Goal: Information Seeking & Learning: Learn about a topic

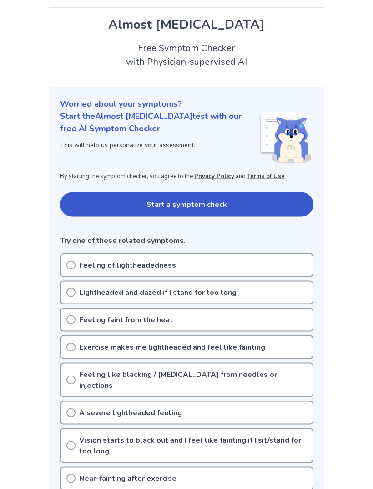
scroll to position [21, 0]
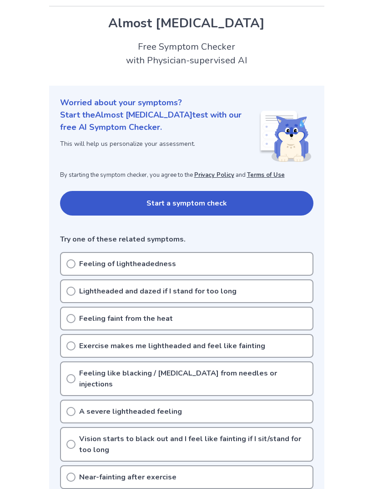
click at [291, 259] on div "Feeling of lightheadedness" at bounding box center [187, 264] width 254 height 24
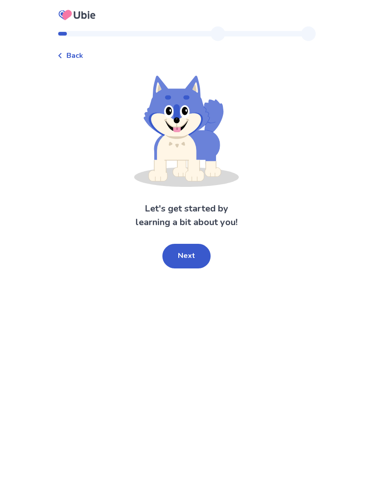
click at [196, 259] on button "Next" at bounding box center [187, 256] width 48 height 25
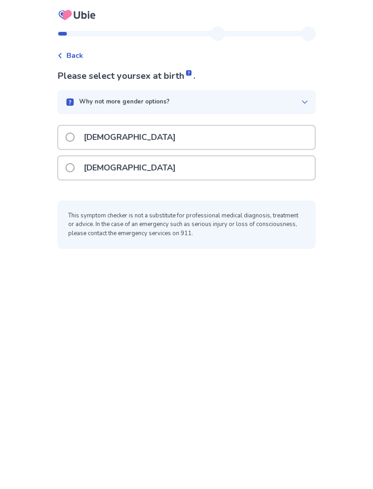
click at [262, 168] on div "[DEMOGRAPHIC_DATA]" at bounding box center [186, 167] width 257 height 23
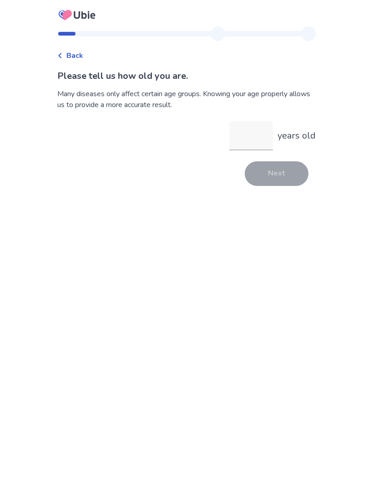
click at [257, 135] on input "years old" at bounding box center [252, 135] width 44 height 29
type input "**"
click at [286, 170] on button "Next" at bounding box center [277, 173] width 64 height 25
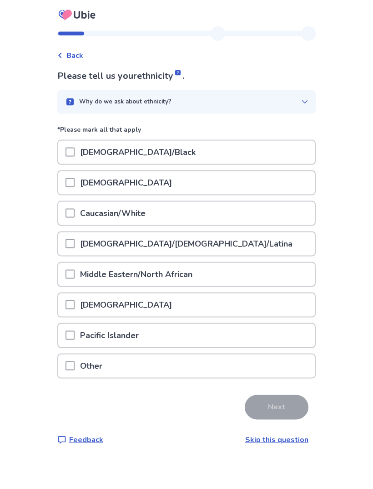
click at [264, 232] on div "Hispanic/Latino/Latina" at bounding box center [186, 243] width 257 height 23
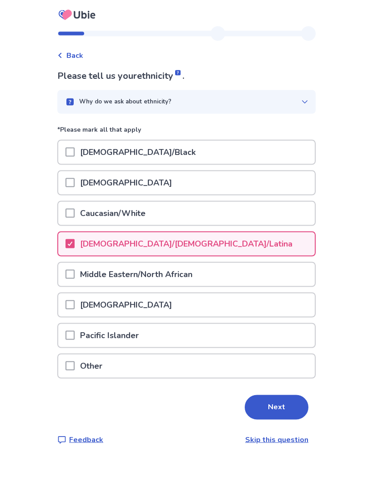
scroll to position [10, 0]
click at [278, 395] on button "Next" at bounding box center [277, 407] width 64 height 25
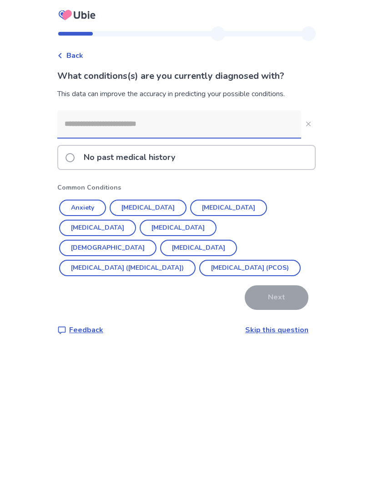
click at [271, 158] on div "No past medical history" at bounding box center [186, 157] width 257 height 23
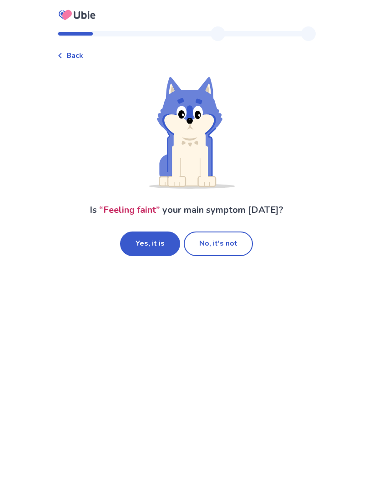
click at [161, 244] on button "Yes, it is" at bounding box center [150, 243] width 60 height 25
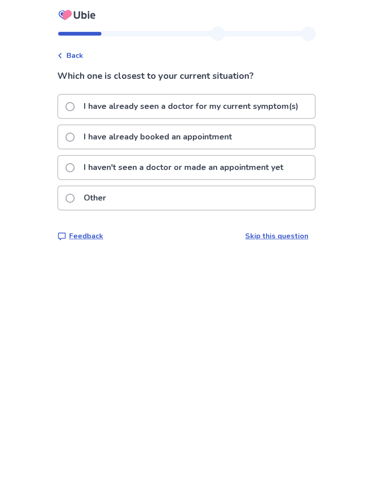
click at [282, 228] on div "Which one is closest to your current situation? I have already seen a doctor fo…" at bounding box center [186, 155] width 259 height 172
click at [77, 58] on span "Back" at bounding box center [74, 55] width 17 height 11
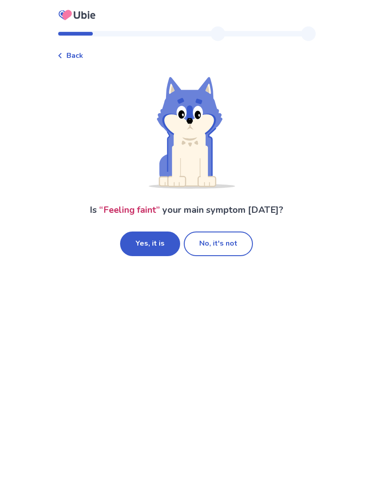
click at [231, 241] on button "No, it's not" at bounding box center [218, 243] width 69 height 25
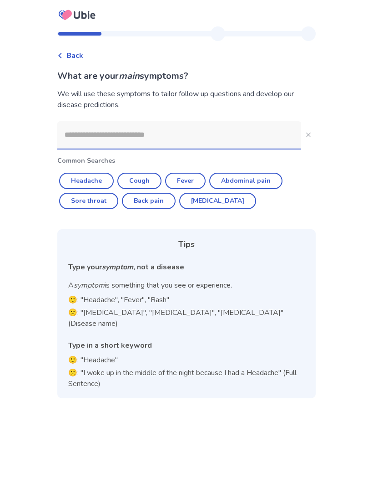
click at [227, 201] on button "Diarrhea" at bounding box center [217, 201] width 77 height 16
type input "********"
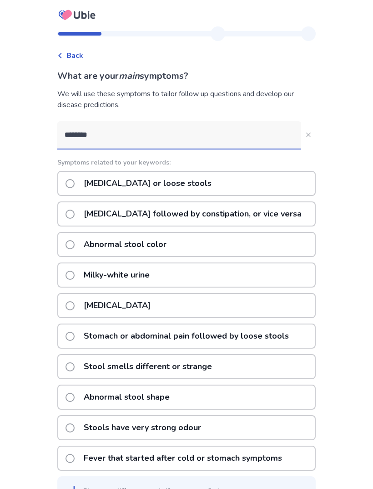
click at [306, 141] on button "********" at bounding box center [308, 135] width 15 height 15
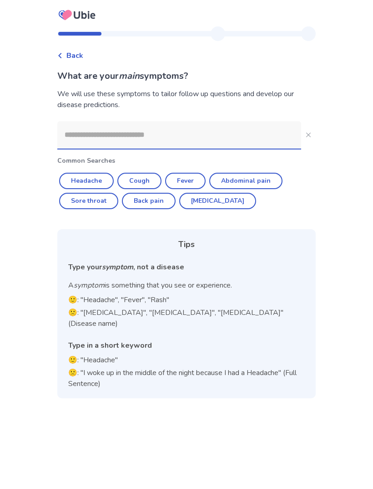
click at [103, 181] on button "Headache" at bounding box center [86, 181] width 55 height 16
type input "********"
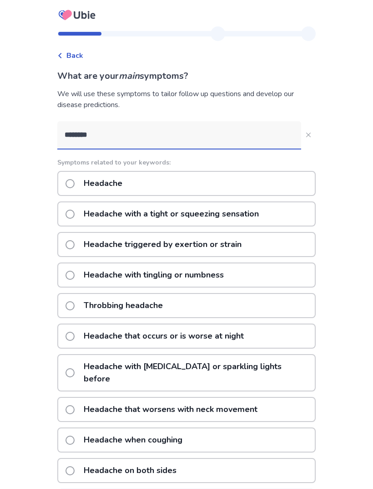
click at [308, 136] on button "********" at bounding box center [308, 135] width 15 height 15
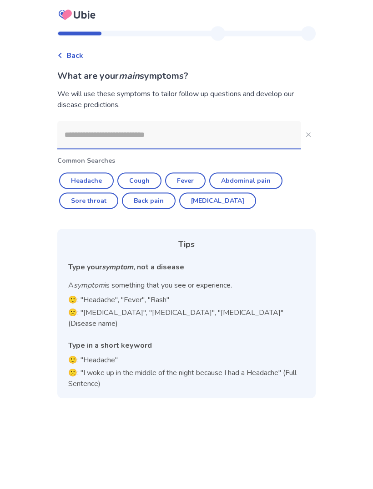
scroll to position [5, 0]
click at [308, 129] on button "Close" at bounding box center [308, 135] width 15 height 15
click at [255, 128] on input at bounding box center [179, 134] width 244 height 27
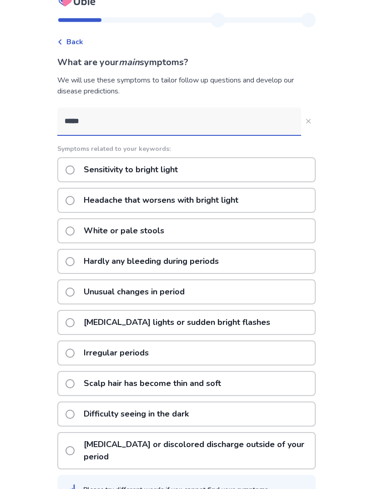
type input "******"
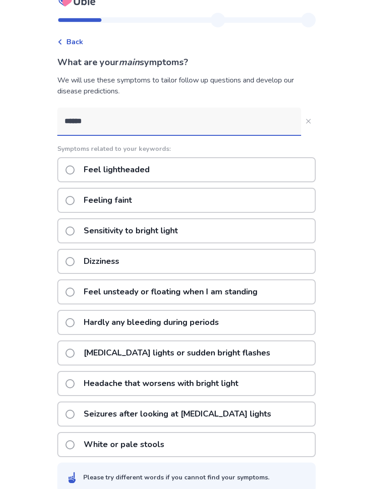
click at [210, 169] on div "Feel lightheaded" at bounding box center [186, 169] width 259 height 25
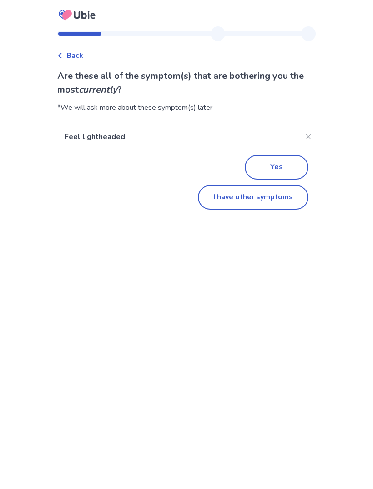
click at [240, 198] on button "I have other symptoms" at bounding box center [253, 197] width 111 height 25
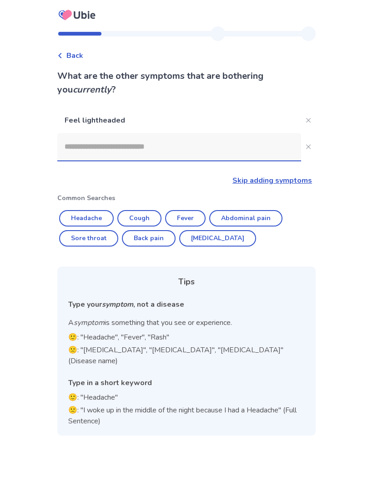
scroll to position [14, 0]
click at [244, 133] on input at bounding box center [179, 146] width 244 height 27
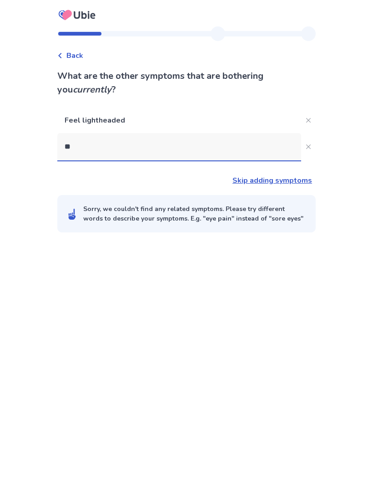
type input "***"
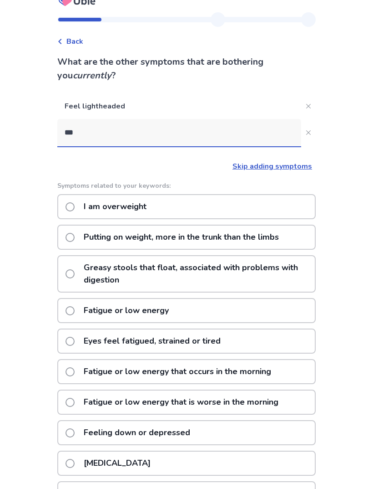
click at [247, 313] on div "Fatigue or low energy" at bounding box center [186, 310] width 259 height 25
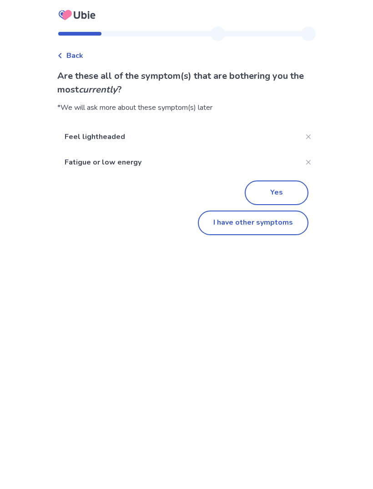
click at [300, 229] on button "I have other symptoms" at bounding box center [253, 222] width 111 height 25
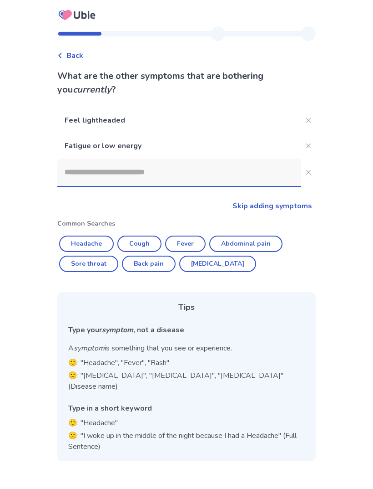
click at [245, 161] on input at bounding box center [179, 171] width 244 height 27
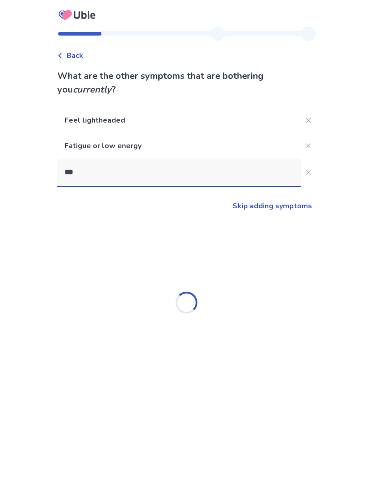
type input "****"
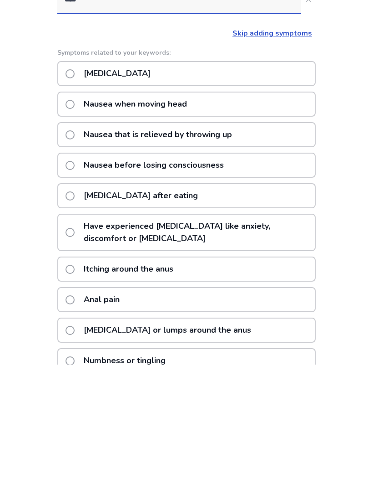
scroll to position [49, 0]
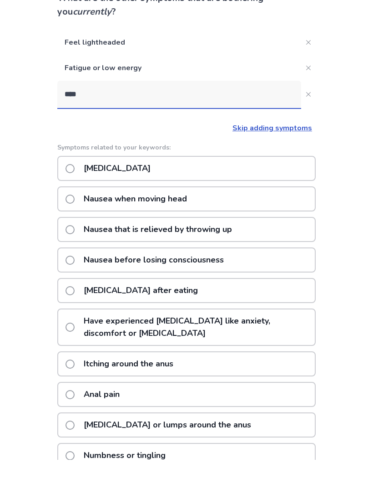
click at [274, 185] on div "Nausea or vomiting" at bounding box center [186, 197] width 259 height 25
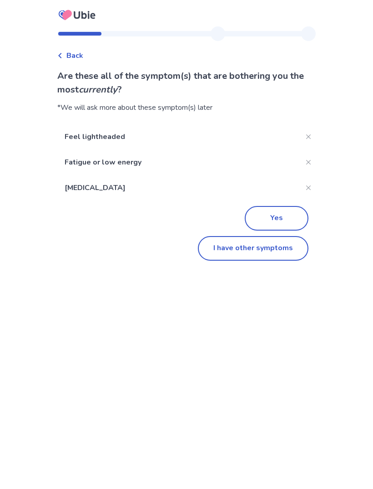
click at [287, 210] on button "Yes" at bounding box center [277, 218] width 64 height 25
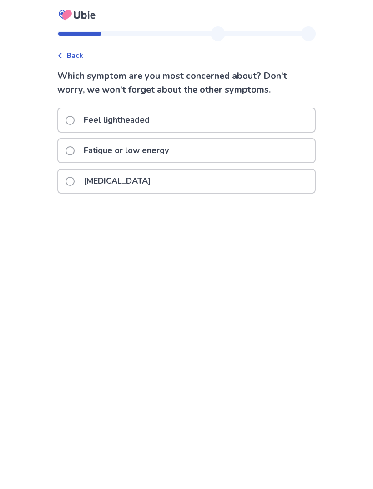
click at [274, 175] on div "Nausea or vomiting" at bounding box center [186, 180] width 257 height 23
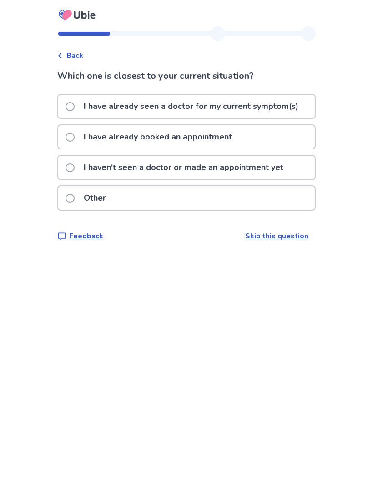
click at [287, 204] on div "Other" at bounding box center [186, 197] width 257 height 23
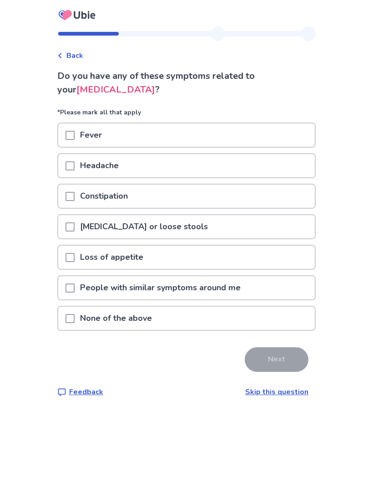
click at [260, 260] on div "Loss of appetite" at bounding box center [186, 256] width 257 height 23
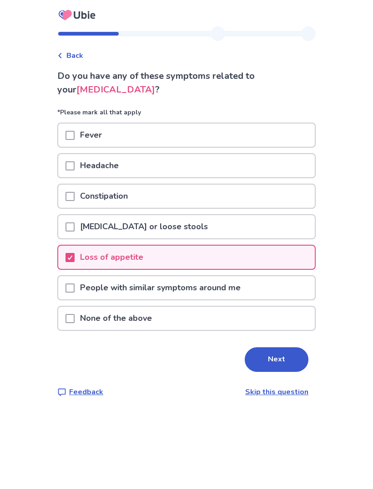
click at [282, 354] on button "Next" at bounding box center [277, 359] width 64 height 25
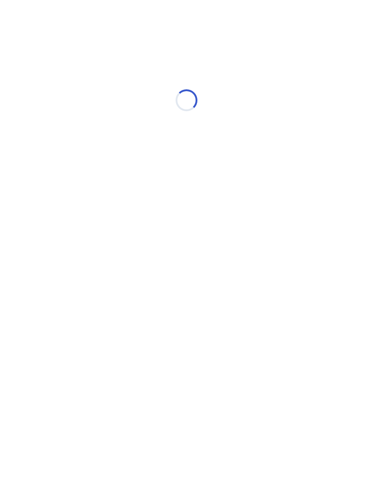
select select "*"
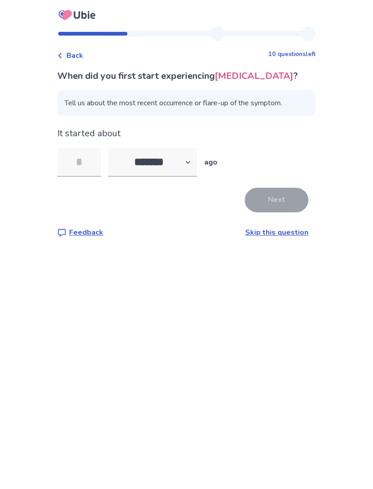
click at [96, 160] on input "tel" at bounding box center [79, 162] width 44 height 29
click at [336, 200] on div "Back 10 questions left When did you first start experiencing nausea or vomiting…" at bounding box center [186, 244] width 373 height 489
click at [335, 202] on div "Back 10 questions left When did you first start experiencing nausea or vomiting…" at bounding box center [186, 244] width 373 height 489
click at [96, 163] on input "tel" at bounding box center [79, 162] width 44 height 29
type input "*"
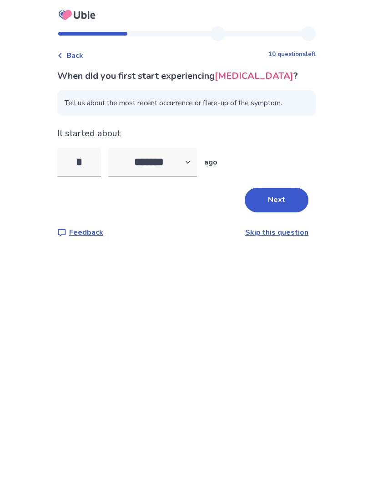
click at [293, 201] on button "Next" at bounding box center [277, 200] width 64 height 25
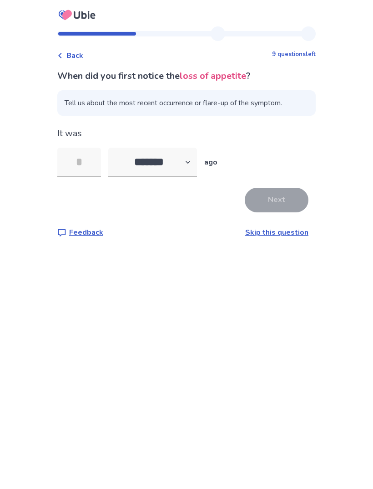
click at [89, 161] on input "tel" at bounding box center [79, 162] width 44 height 29
click at [179, 165] on select "******* ****** ******* ******** *******" at bounding box center [152, 162] width 89 height 29
select select "*"
click at [165, 166] on select "******* ****** ******* ******** *******" at bounding box center [152, 162] width 89 height 29
click at [94, 163] on input "tel" at bounding box center [79, 162] width 44 height 29
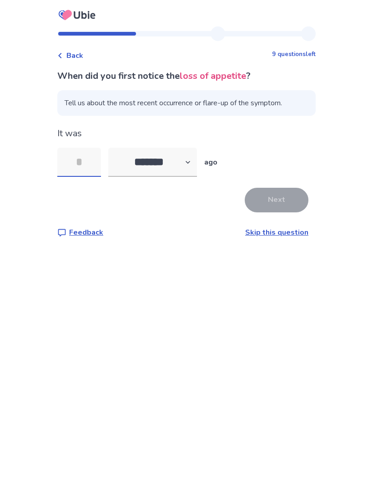
type input "*"
click at [294, 209] on button "Next" at bounding box center [277, 200] width 64 height 25
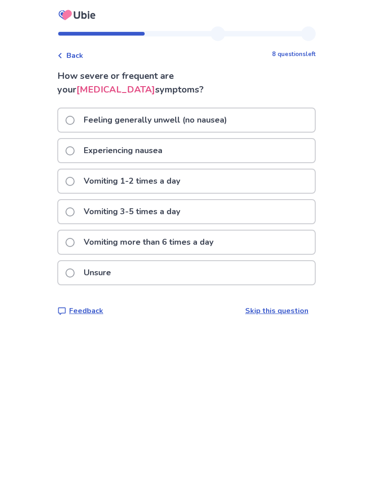
click at [284, 149] on div "Experiencing nausea" at bounding box center [186, 150] width 257 height 23
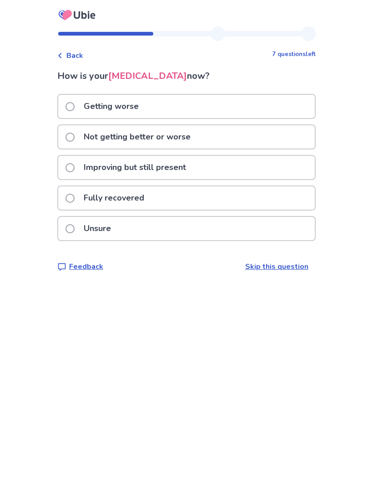
click at [281, 138] on div "Not getting better or worse" at bounding box center [186, 136] width 257 height 23
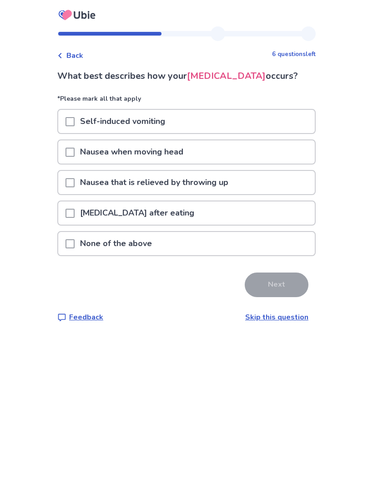
click at [277, 238] on div "None of the above" at bounding box center [186, 243] width 257 height 23
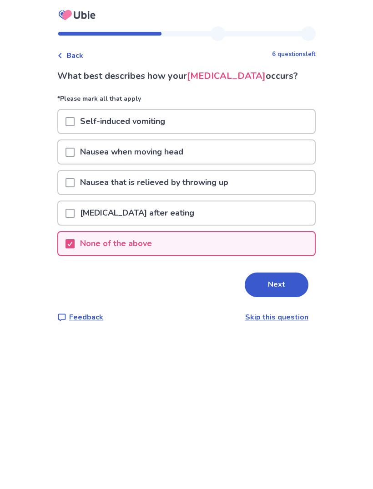
click at [275, 285] on button "Next" at bounding box center [277, 284] width 64 height 25
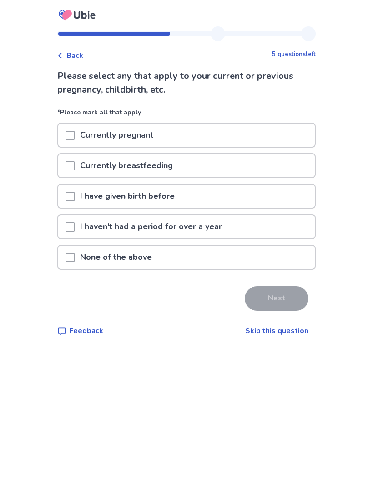
click at [273, 250] on div "None of the above" at bounding box center [186, 256] width 257 height 23
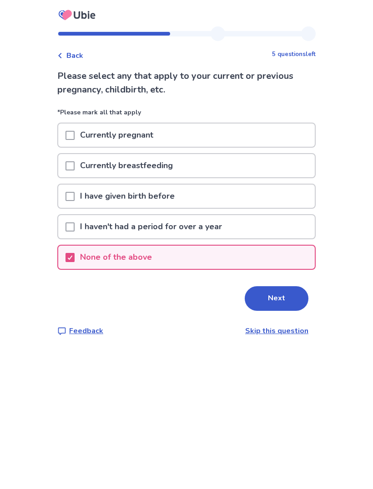
click at [282, 299] on button "Next" at bounding box center [277, 298] width 64 height 25
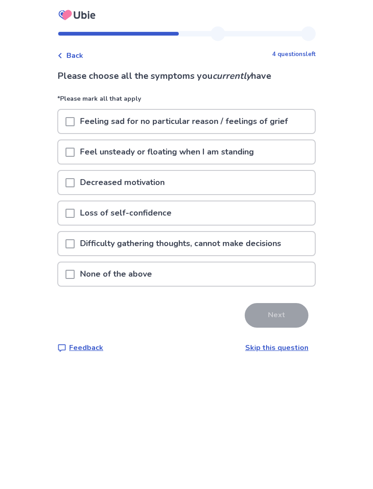
click at [280, 122] on p "Feeling sad for no particular reason / feelings of grief" at bounding box center [184, 121] width 219 height 23
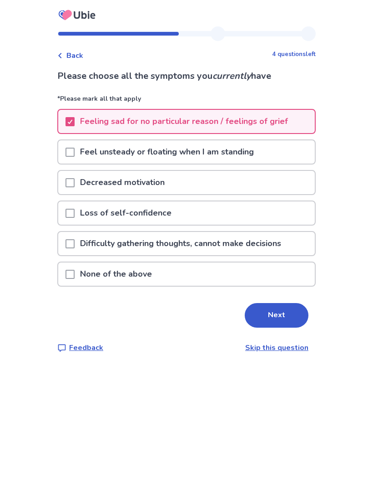
click at [276, 184] on div "Decreased motivation" at bounding box center [186, 182] width 257 height 23
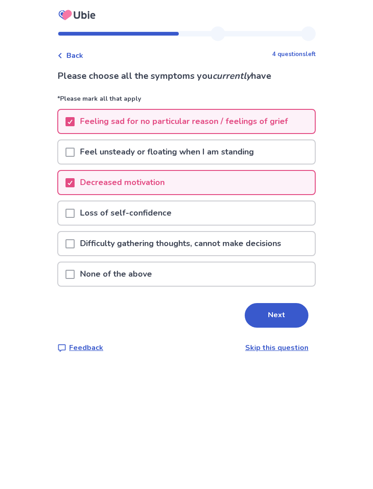
click at [278, 243] on p "Difficulty gathering thoughts, cannot make decisions" at bounding box center [181, 243] width 212 height 23
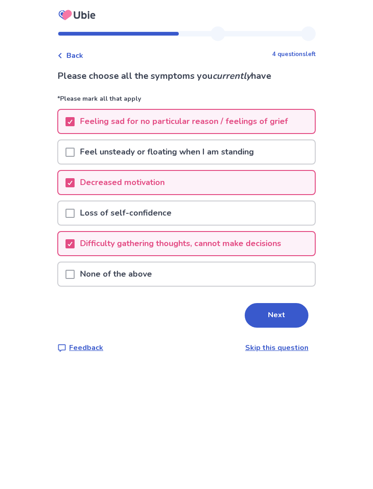
click at [284, 308] on button "Next" at bounding box center [277, 315] width 64 height 25
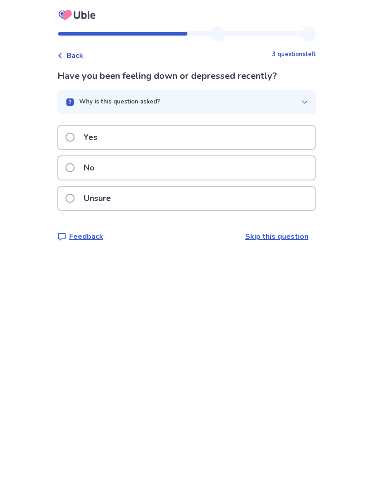
click at [281, 128] on div "Yes" at bounding box center [186, 137] width 257 height 23
click at [277, 197] on div "Unsure" at bounding box center [186, 198] width 257 height 23
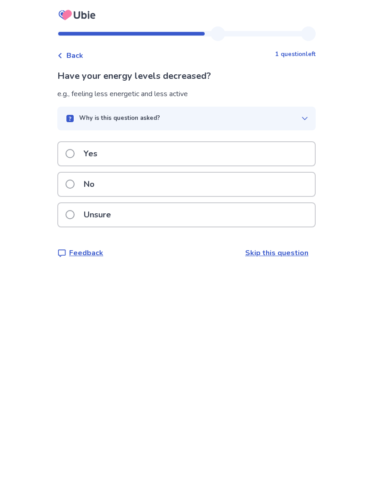
click at [288, 153] on div "Yes" at bounding box center [186, 153] width 257 height 23
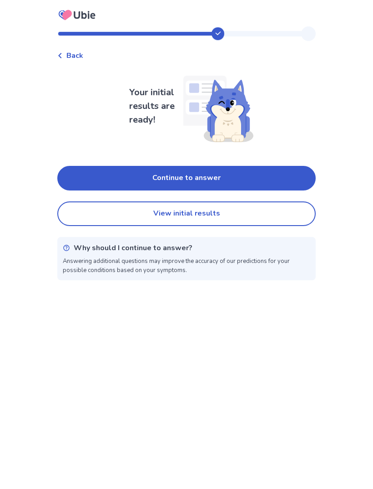
click at [276, 209] on button "View initial results" at bounding box center [186, 213] width 259 height 25
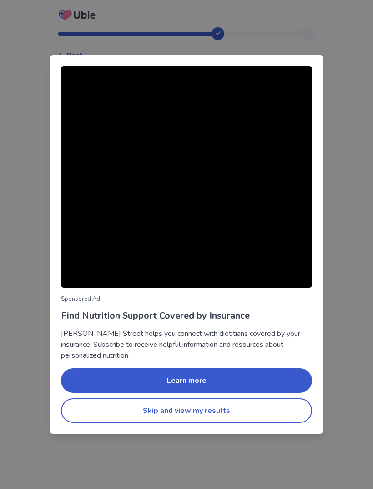
click at [92, 417] on button "Skip and view my results" at bounding box center [186, 410] width 251 height 25
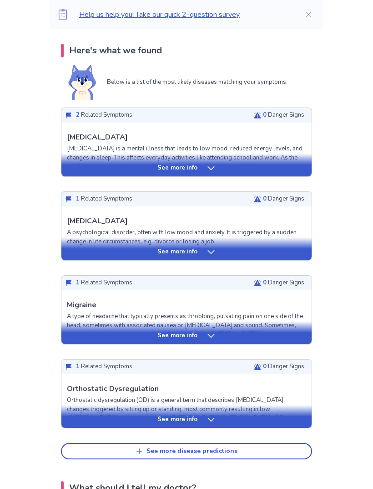
click at [88, 447] on button "See more disease predictions" at bounding box center [186, 451] width 251 height 16
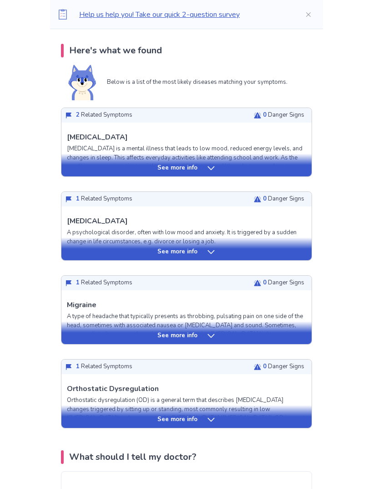
scroll to position [181, 0]
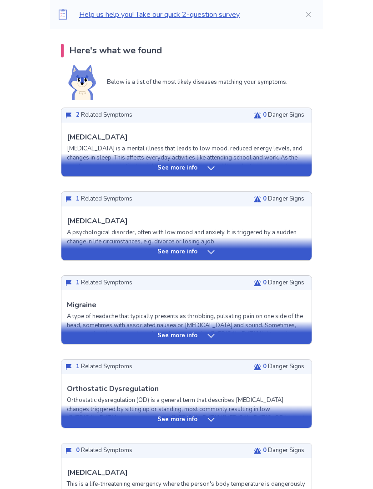
click at [86, 424] on div "See more info" at bounding box center [186, 416] width 250 height 23
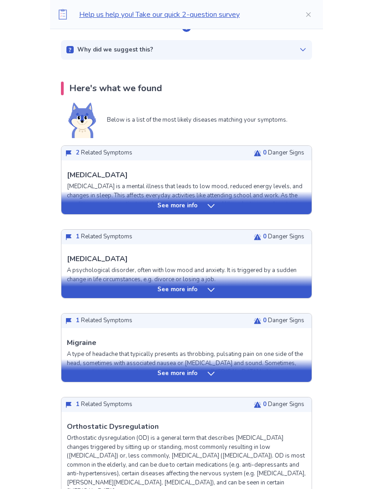
scroll to position [145, 0]
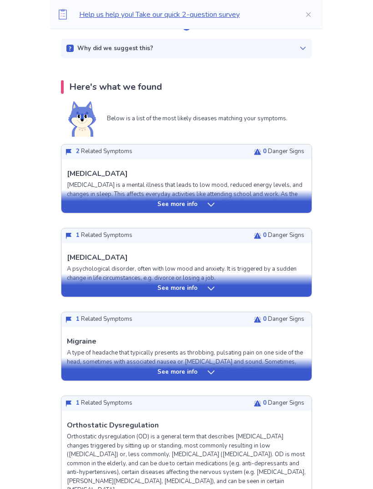
click at [290, 197] on div "See more info" at bounding box center [186, 201] width 250 height 23
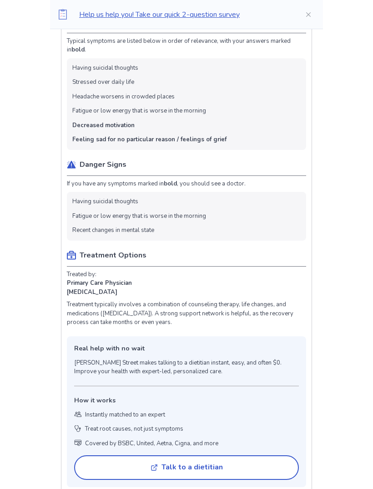
scroll to position [363, 0]
